Goal: Information Seeking & Learning: Learn about a topic

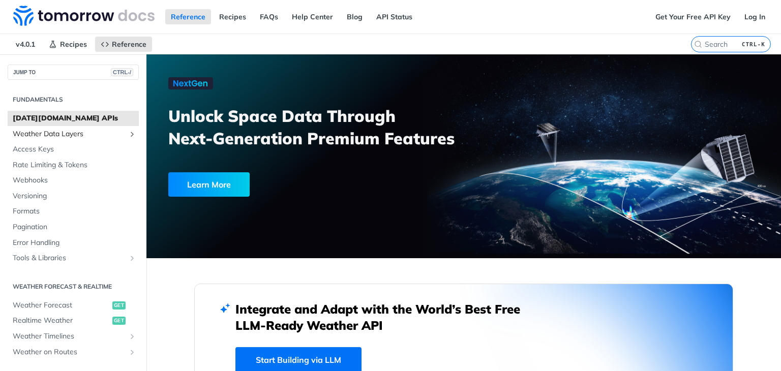
click at [81, 129] on span "Weather Data Layers" at bounding box center [69, 134] width 113 height 10
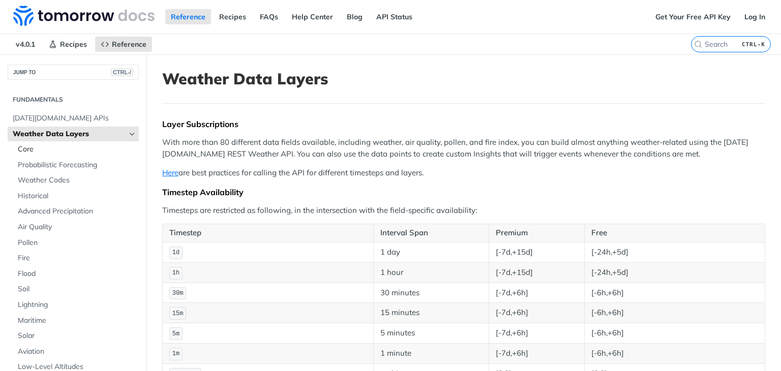
click at [77, 152] on span "Core" at bounding box center [77, 149] width 118 height 10
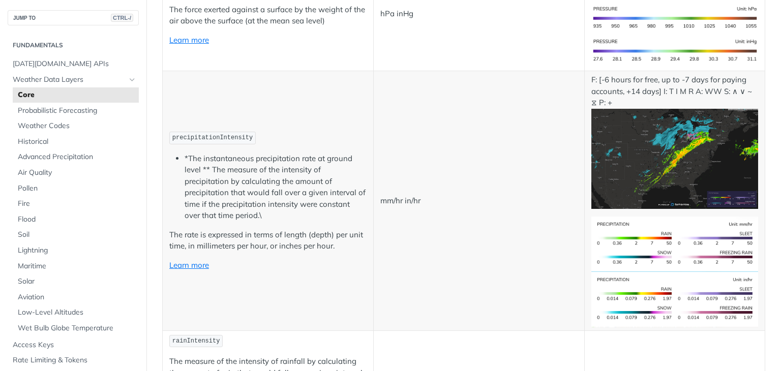
scroll to position [833, 0]
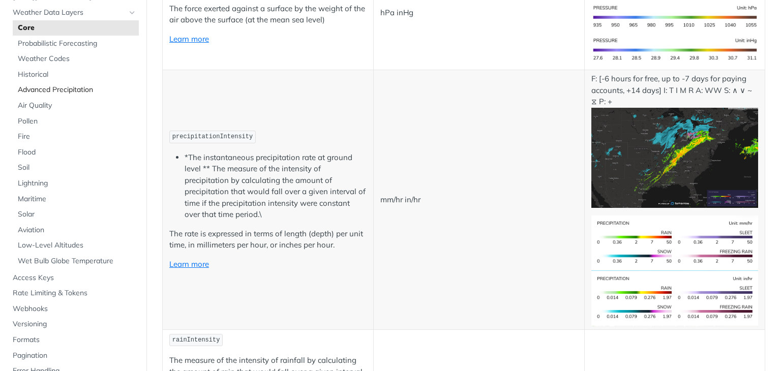
scroll to position [66, 0]
click at [62, 251] on span "Low-Level Altitudes" at bounding box center [77, 247] width 118 height 10
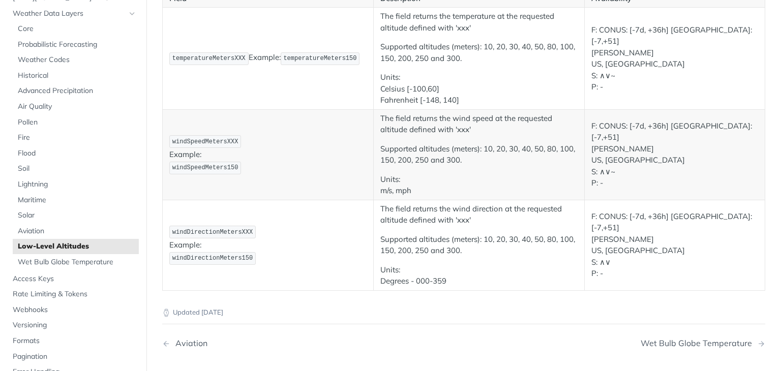
scroll to position [159, 0]
